Goal: Transaction & Acquisition: Purchase product/service

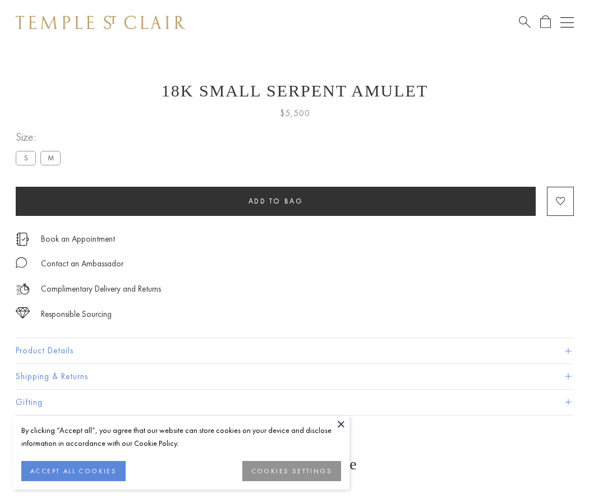
scroll to position [45, 0]
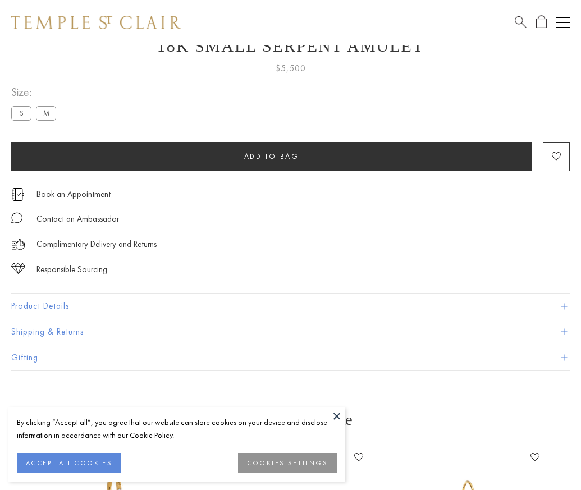
click at [271, 156] on span "Add to bag" at bounding box center [271, 156] width 55 height 10
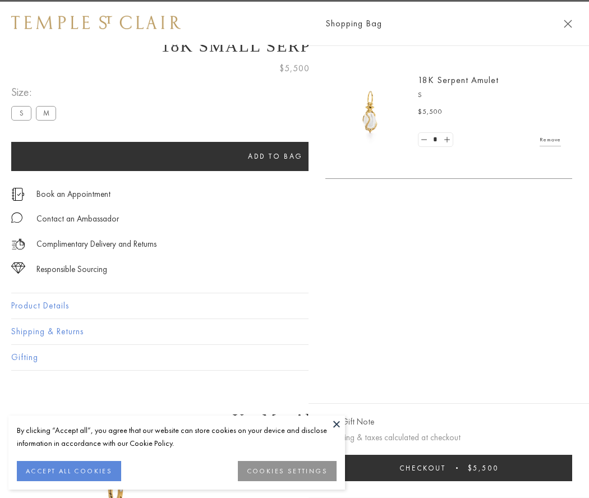
click at [528, 468] on button "Checkout $5,500" at bounding box center [448, 468] width 247 height 26
